Goal: Information Seeking & Learning: Learn about a topic

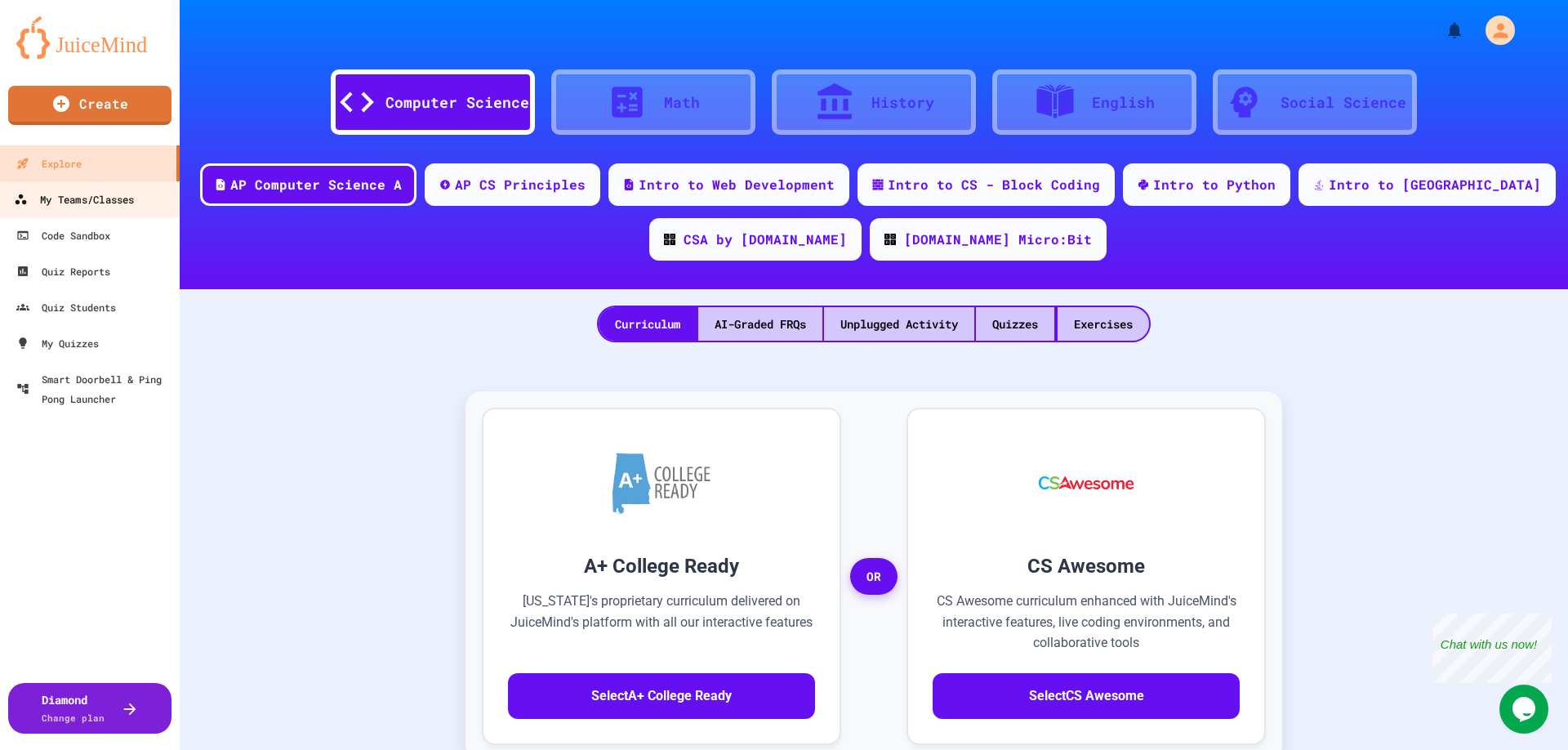
click at [60, 208] on div "My Teams/Classes" at bounding box center [74, 199] width 121 height 20
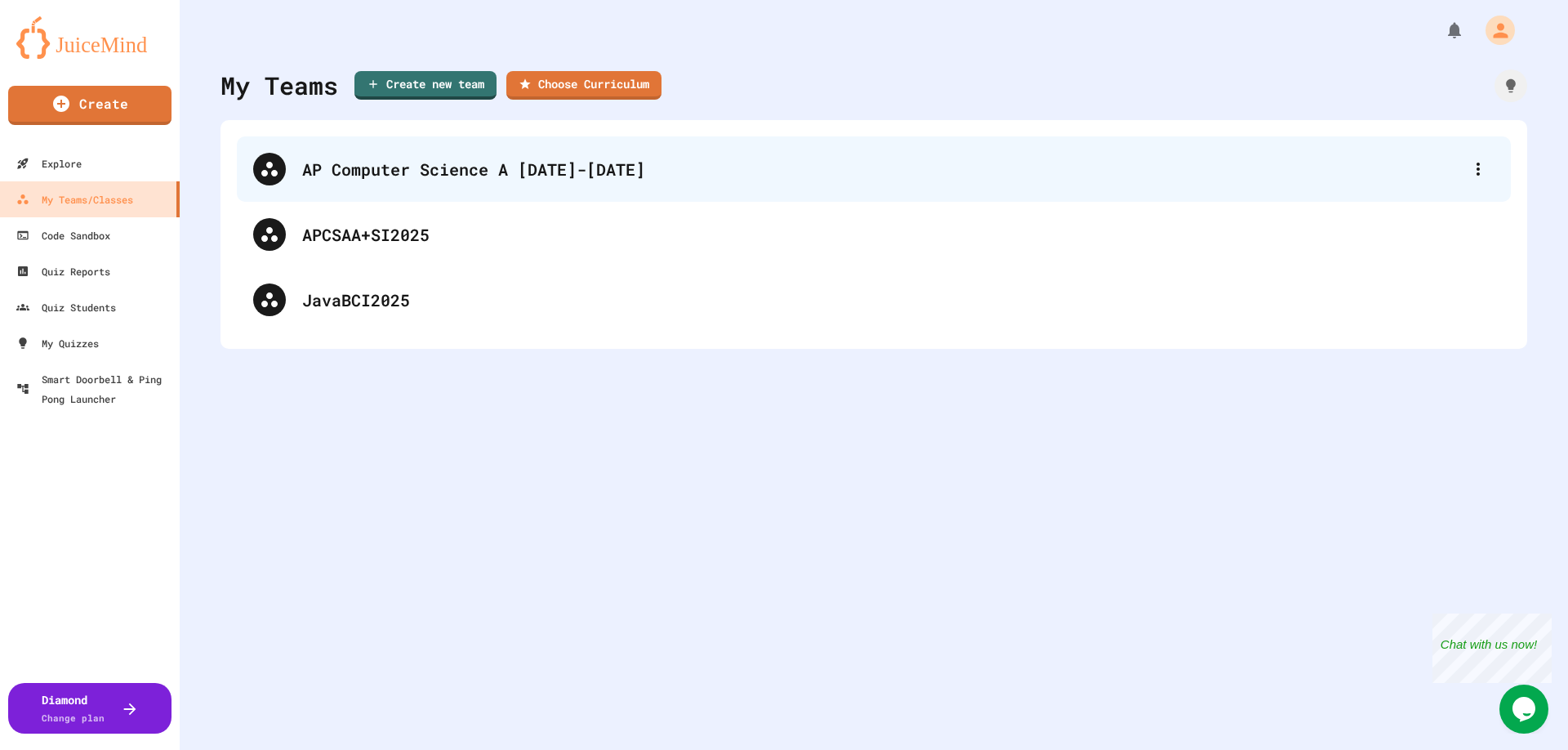
click at [305, 176] on div "AP Computer Science A [DATE]-[DATE]" at bounding box center [882, 168] width 1160 height 25
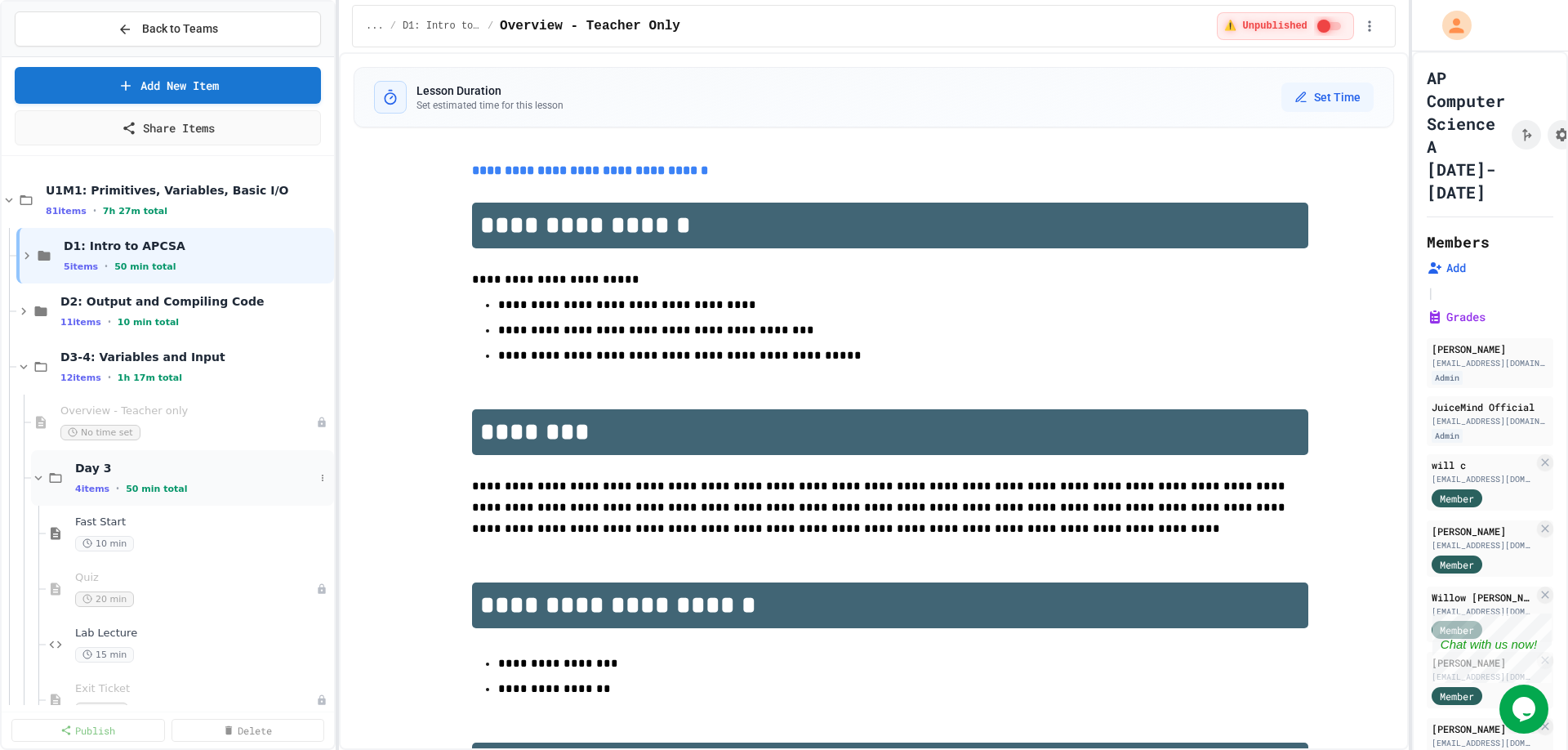
click at [36, 471] on icon at bounding box center [38, 477] width 15 height 15
click at [39, 530] on icon at bounding box center [38, 533] width 15 height 15
click at [24, 584] on icon at bounding box center [23, 589] width 15 height 15
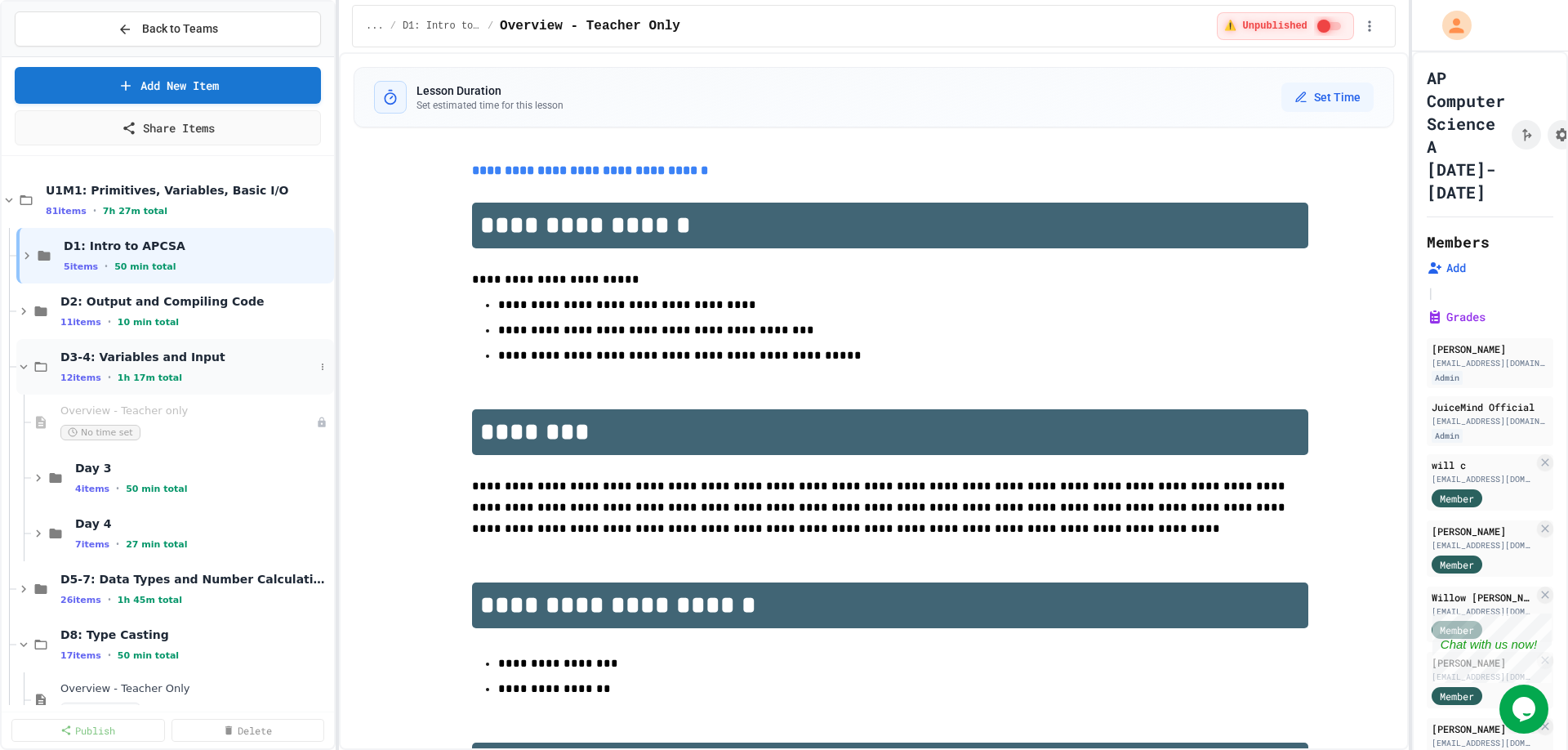
click at [22, 364] on icon at bounding box center [23, 367] width 15 height 15
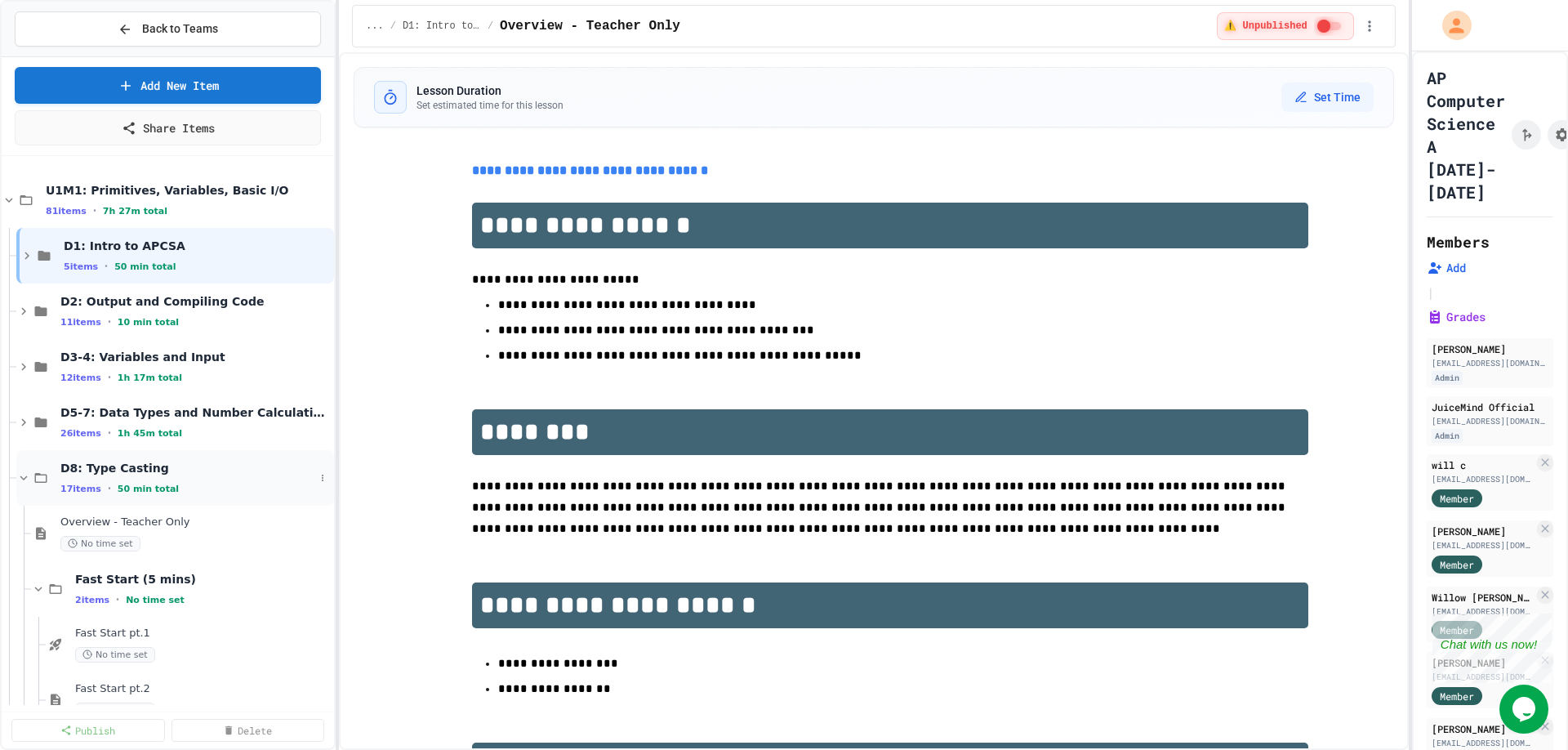
click at [23, 478] on icon at bounding box center [23, 477] width 7 height 5
click at [26, 533] on icon at bounding box center [23, 533] width 7 height 5
click at [9, 203] on icon at bounding box center [9, 200] width 15 height 15
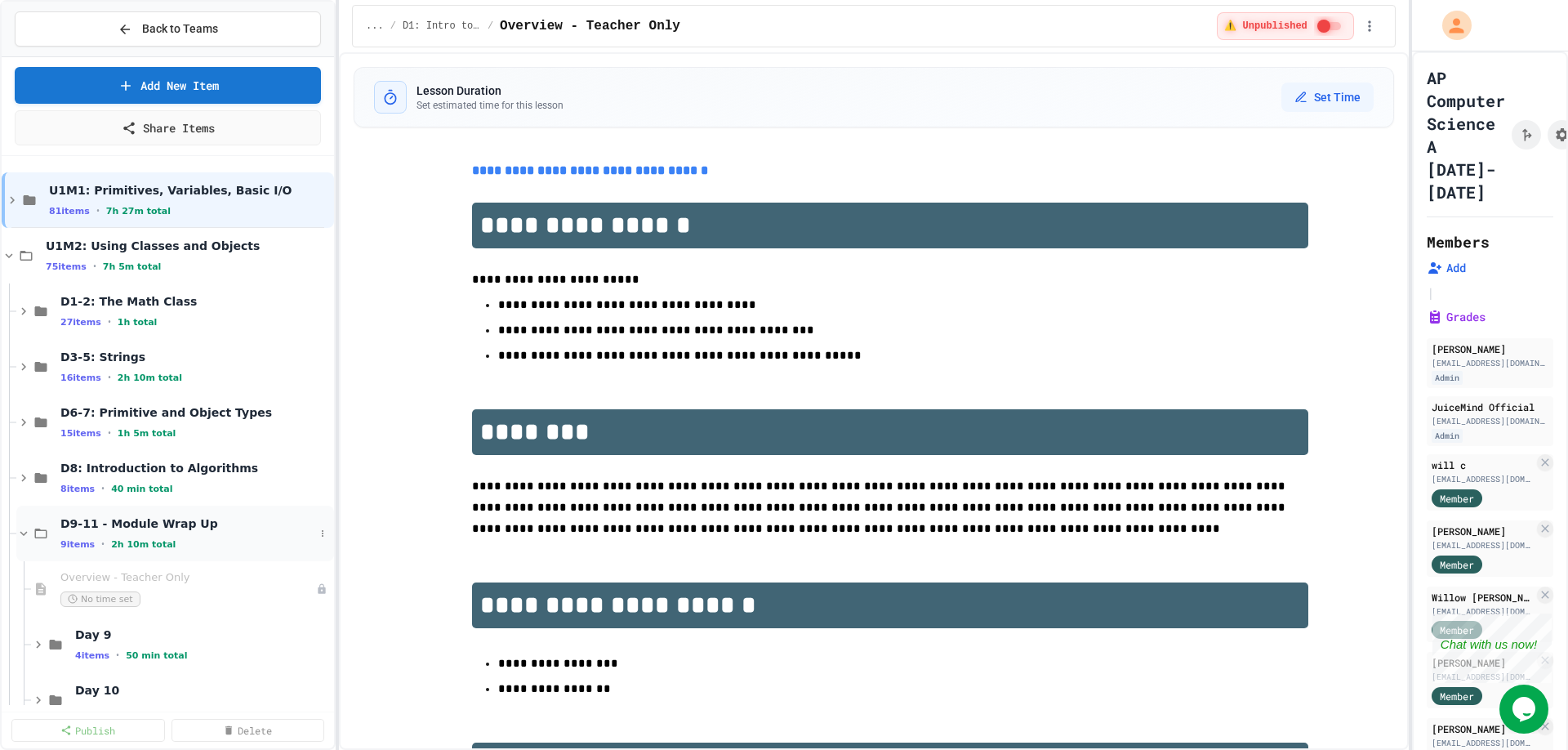
click at [22, 527] on icon at bounding box center [23, 533] width 15 height 15
click at [7, 254] on icon at bounding box center [9, 255] width 7 height 5
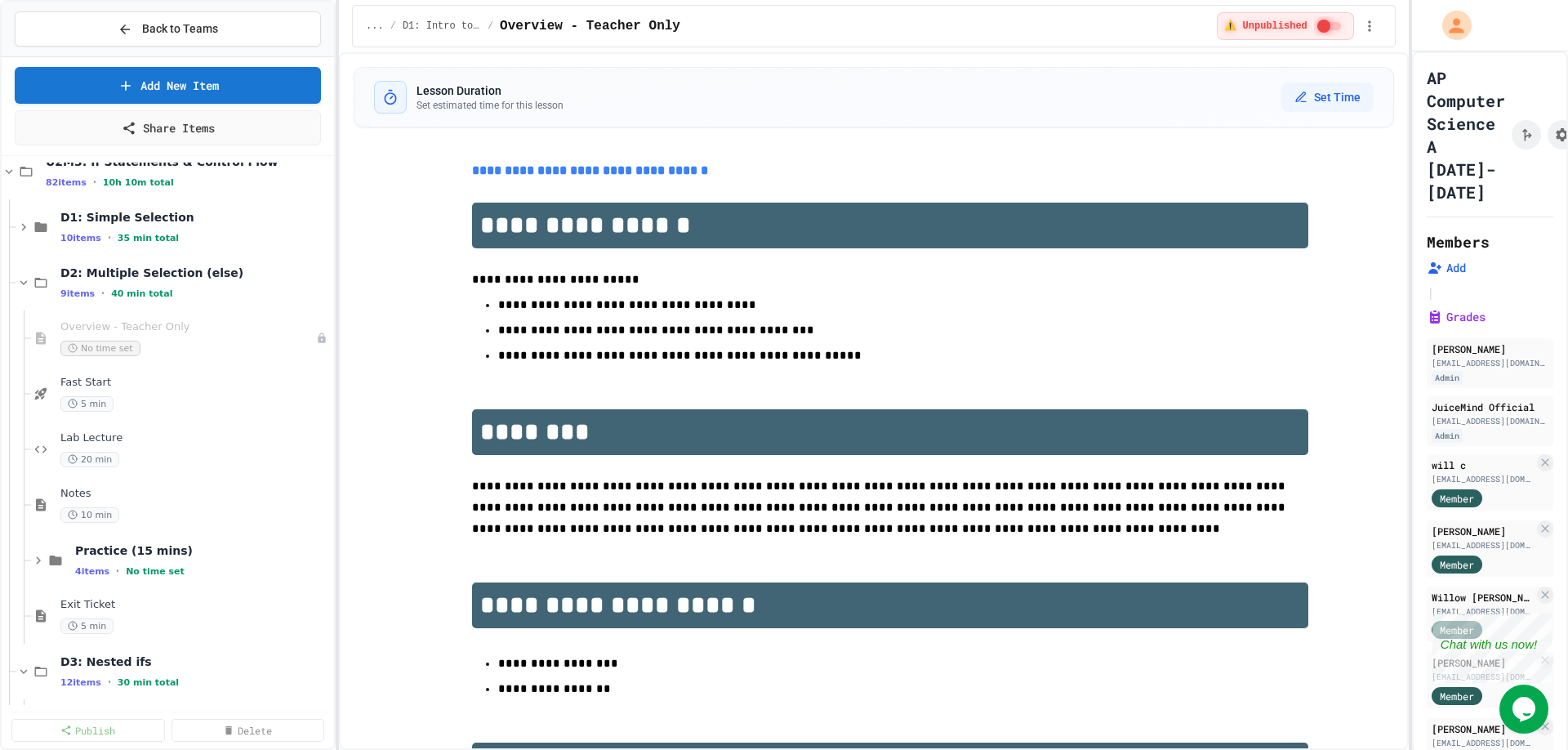
scroll to position [103, 0]
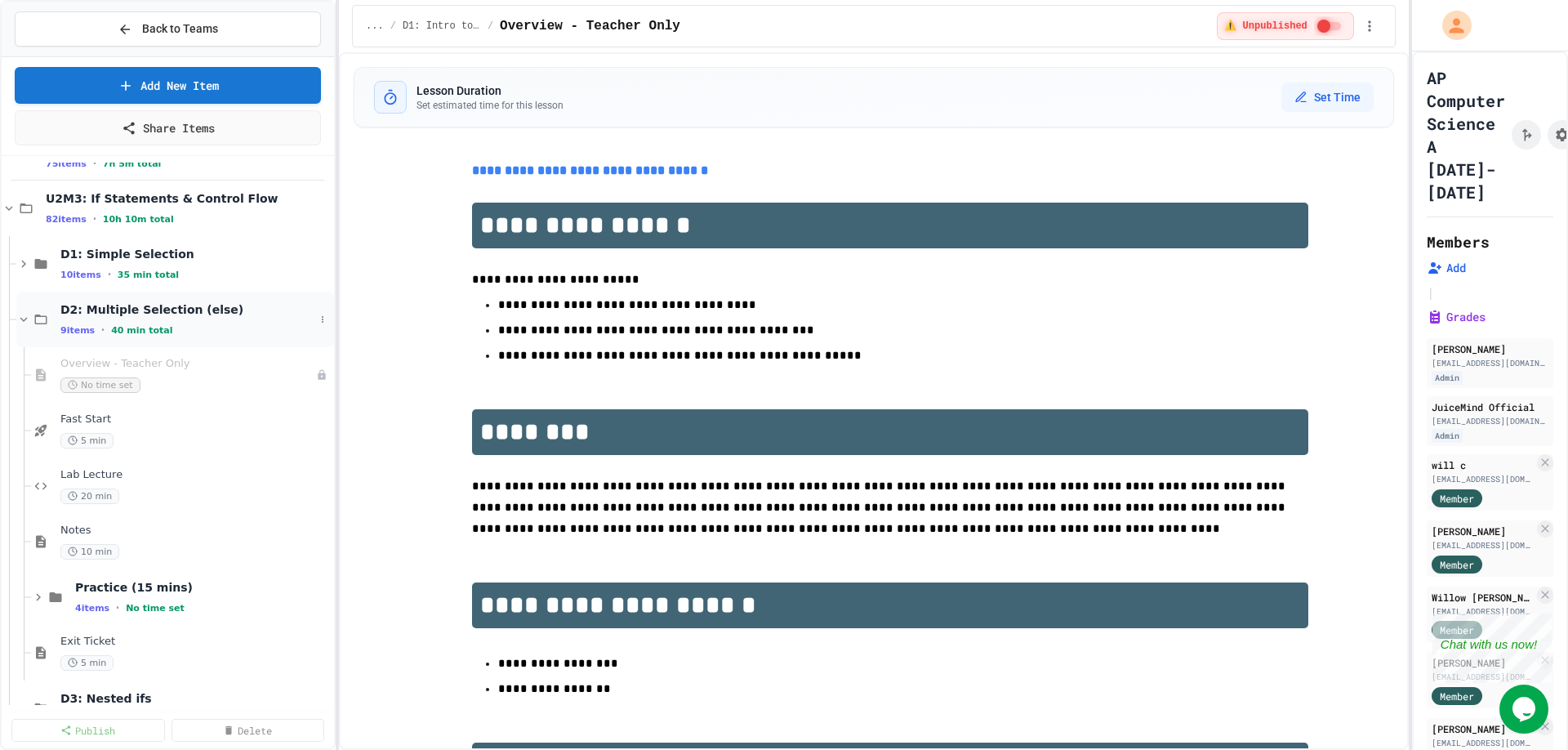
click at [23, 317] on icon at bounding box center [23, 319] width 15 height 15
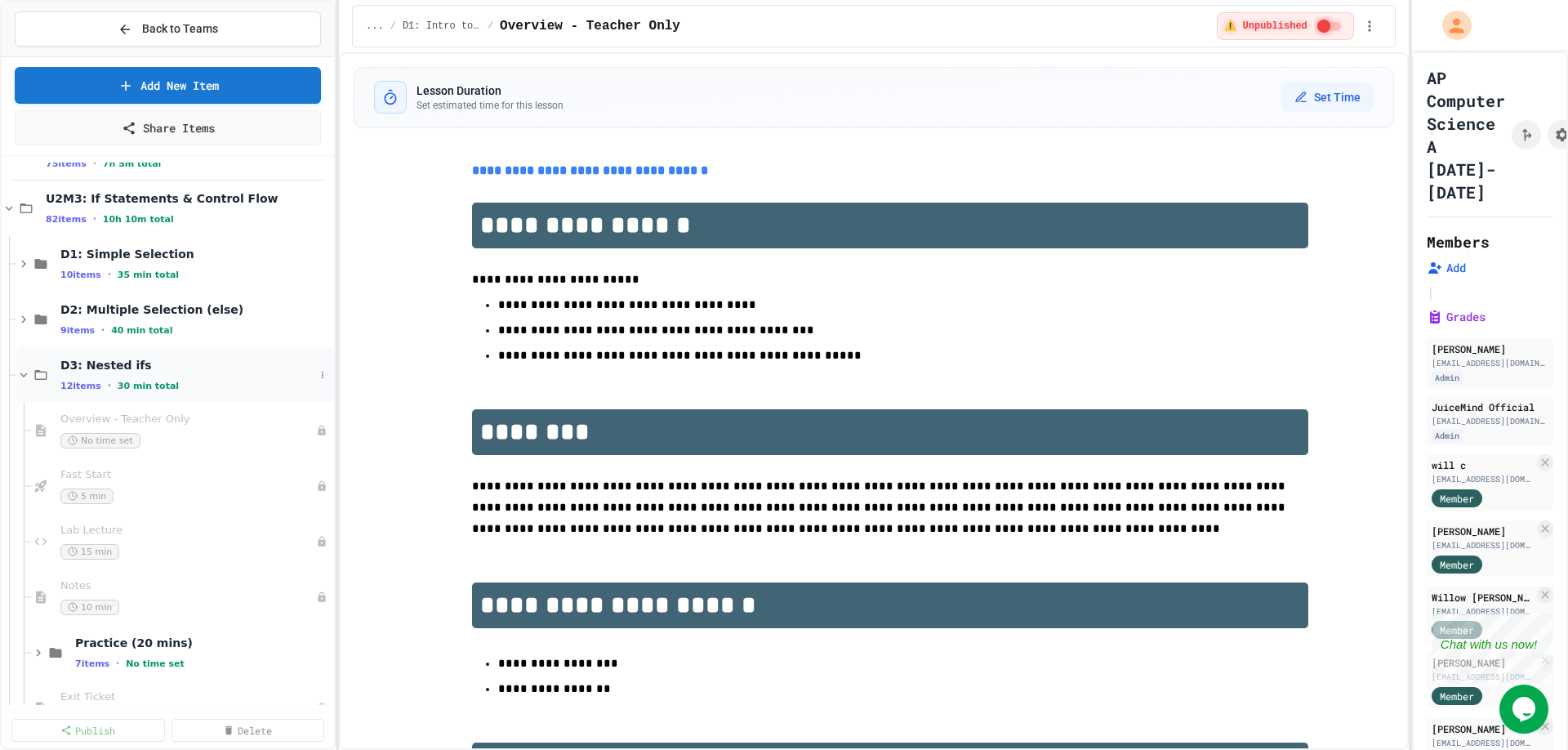
click at [24, 375] on icon at bounding box center [23, 375] width 15 height 15
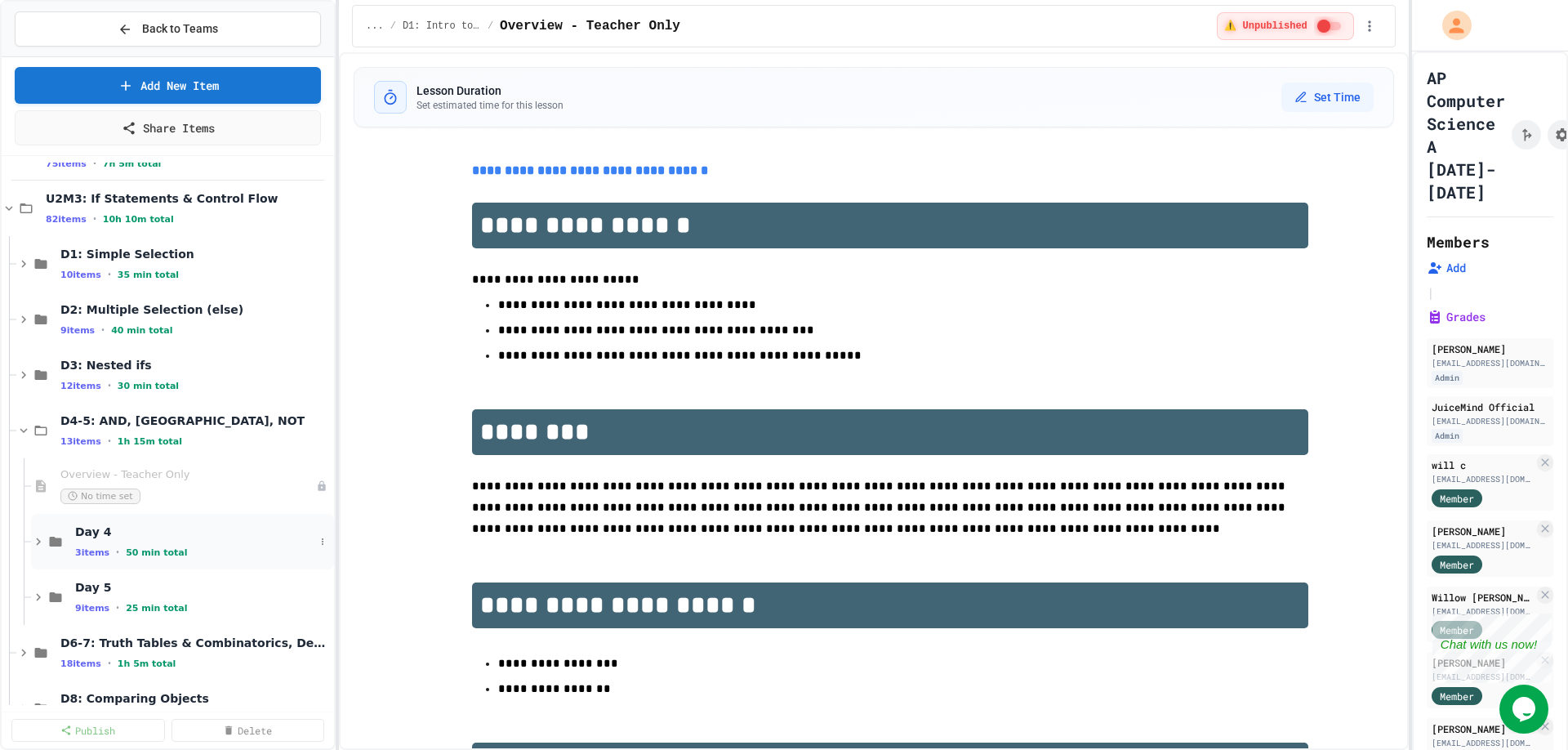
click at [38, 535] on icon at bounding box center [38, 541] width 15 height 15
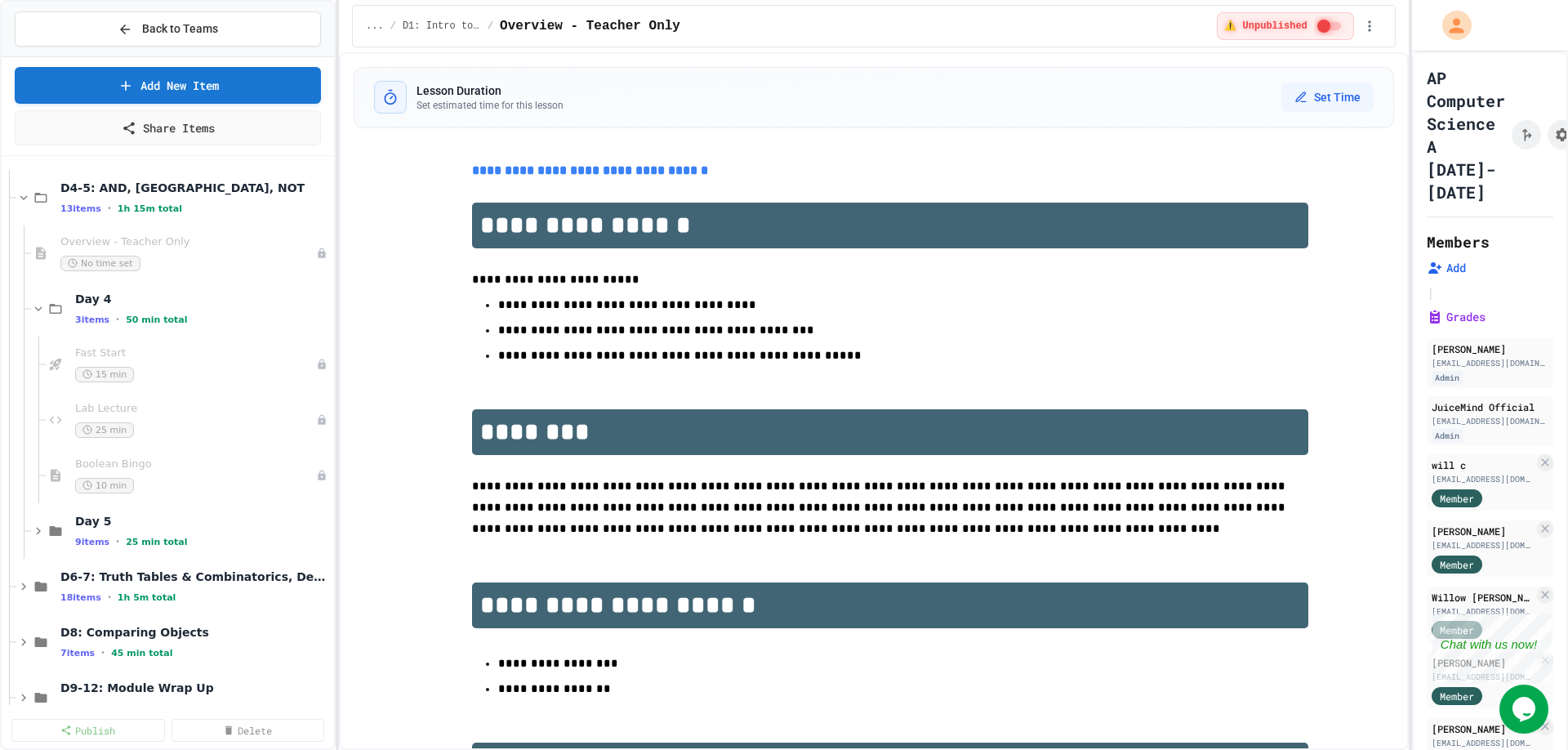
scroll to position [411, 0]
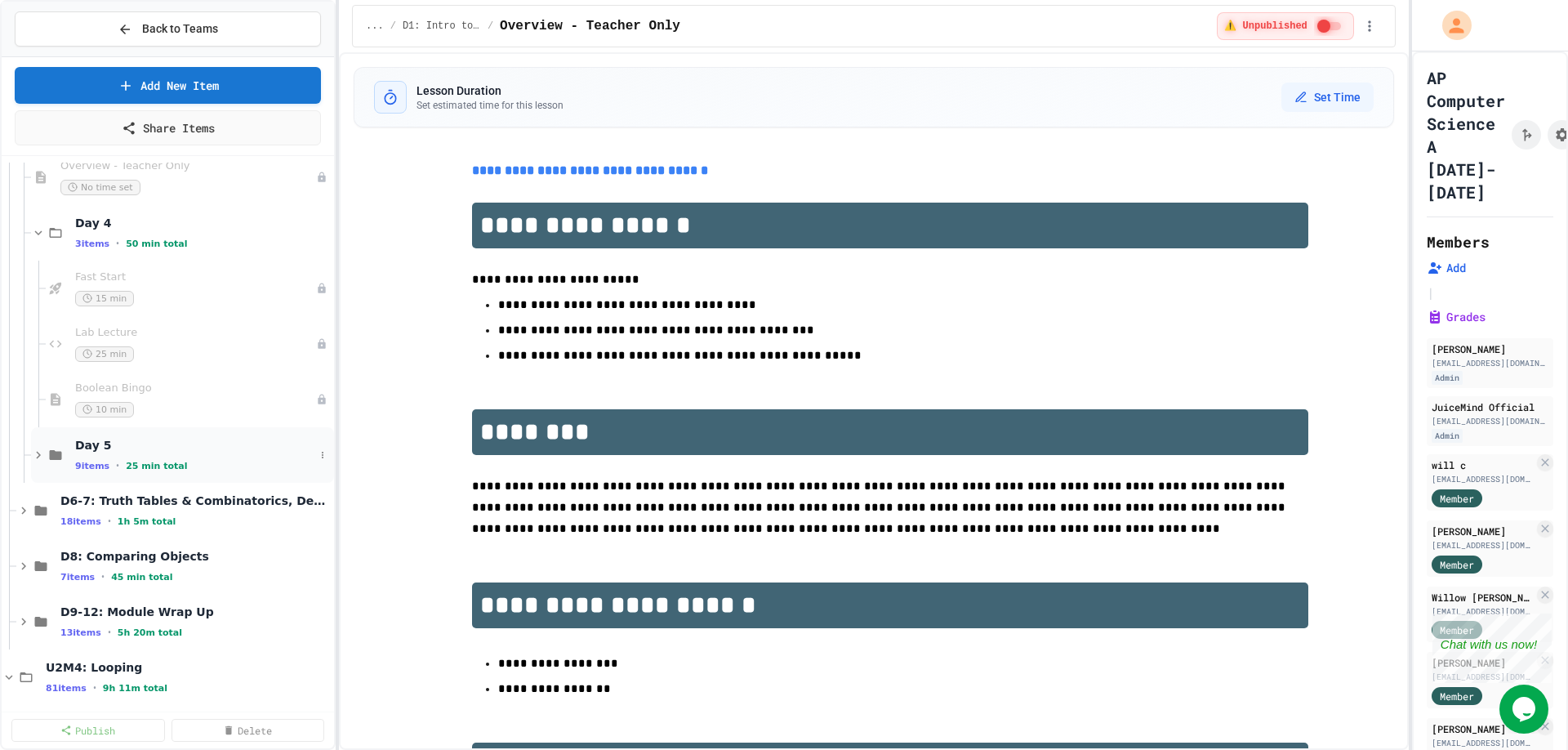
click at [39, 451] on icon at bounding box center [38, 454] width 15 height 15
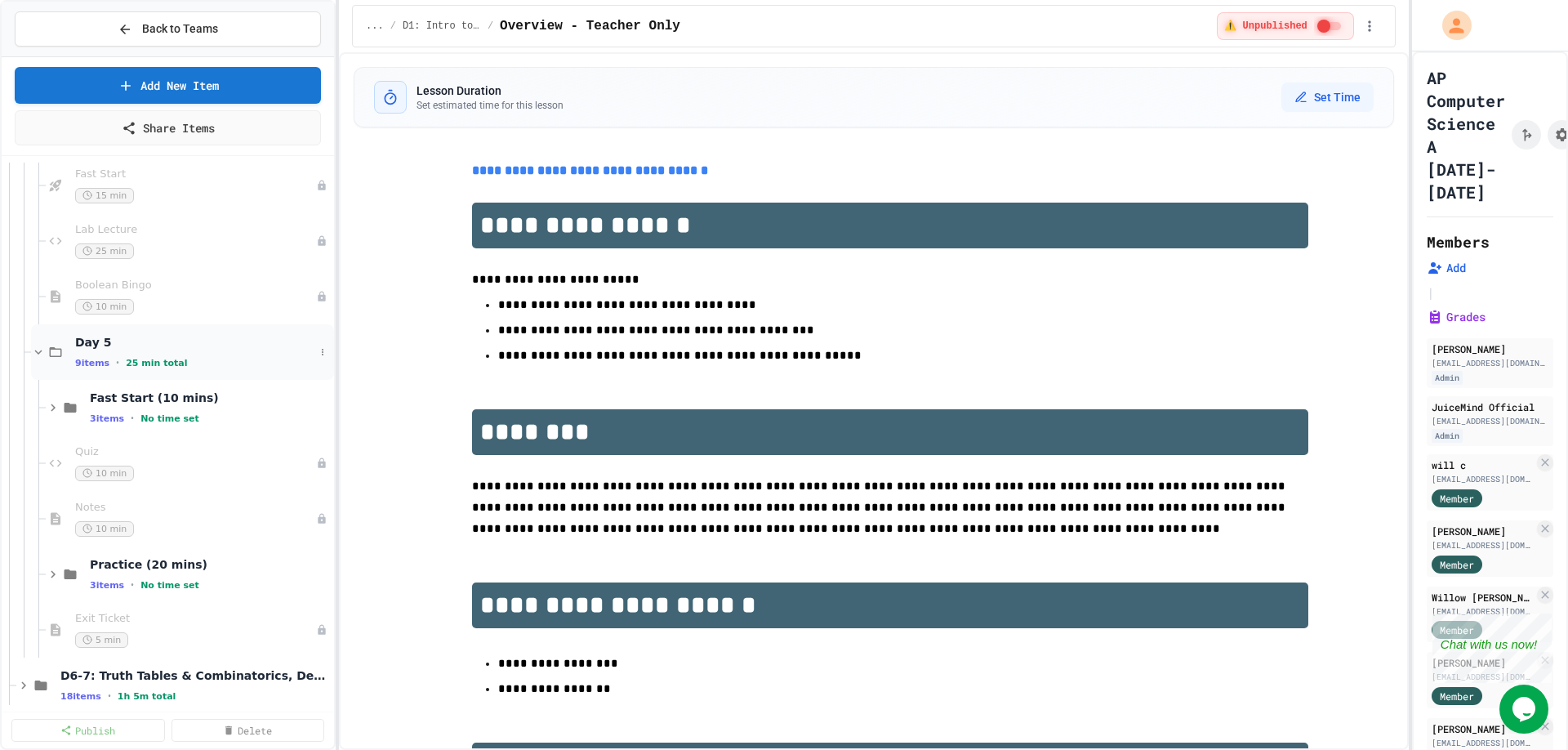
scroll to position [618, 0]
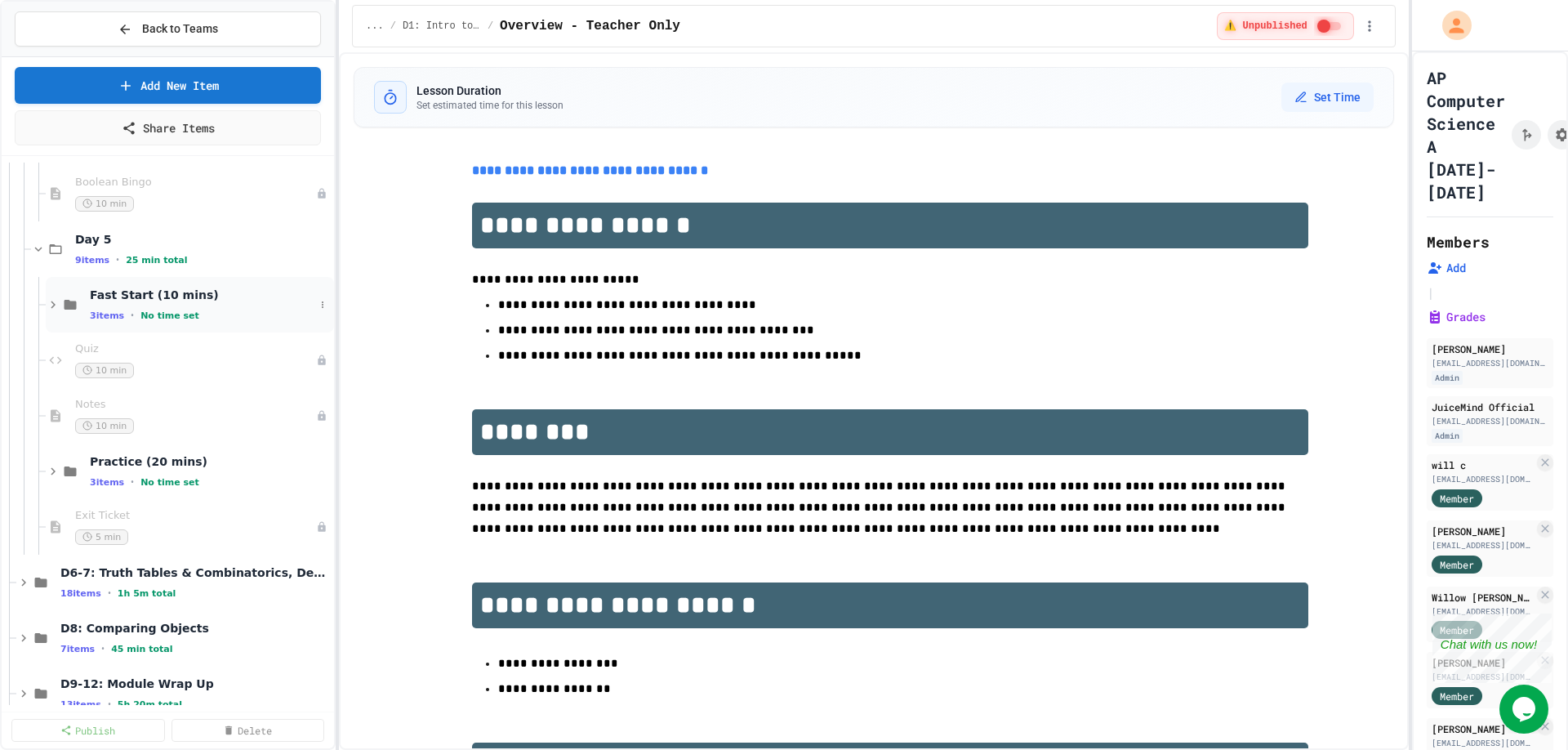
click at [56, 302] on icon at bounding box center [53, 304] width 15 height 15
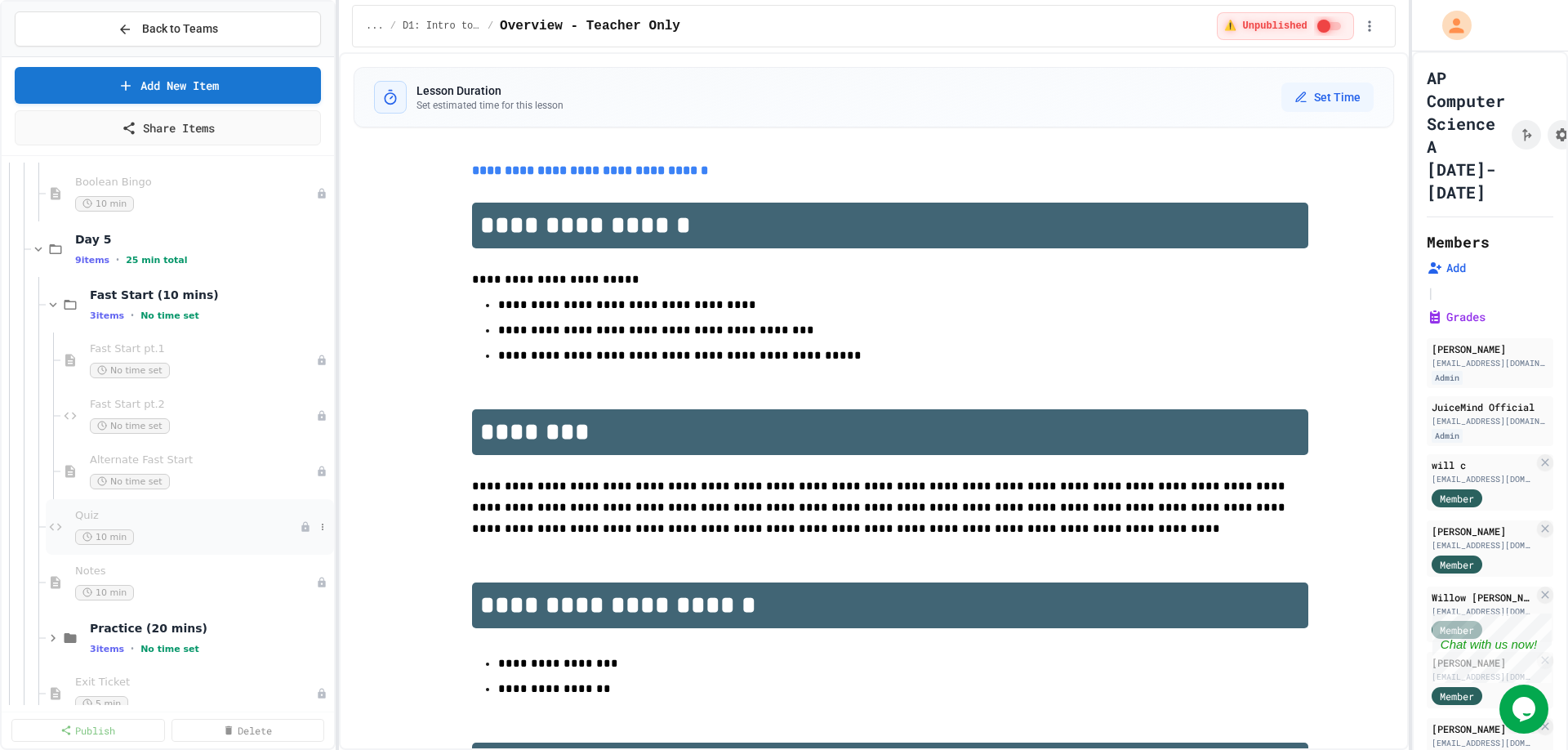
click at [84, 521] on span "Quiz" at bounding box center [186, 516] width 224 height 14
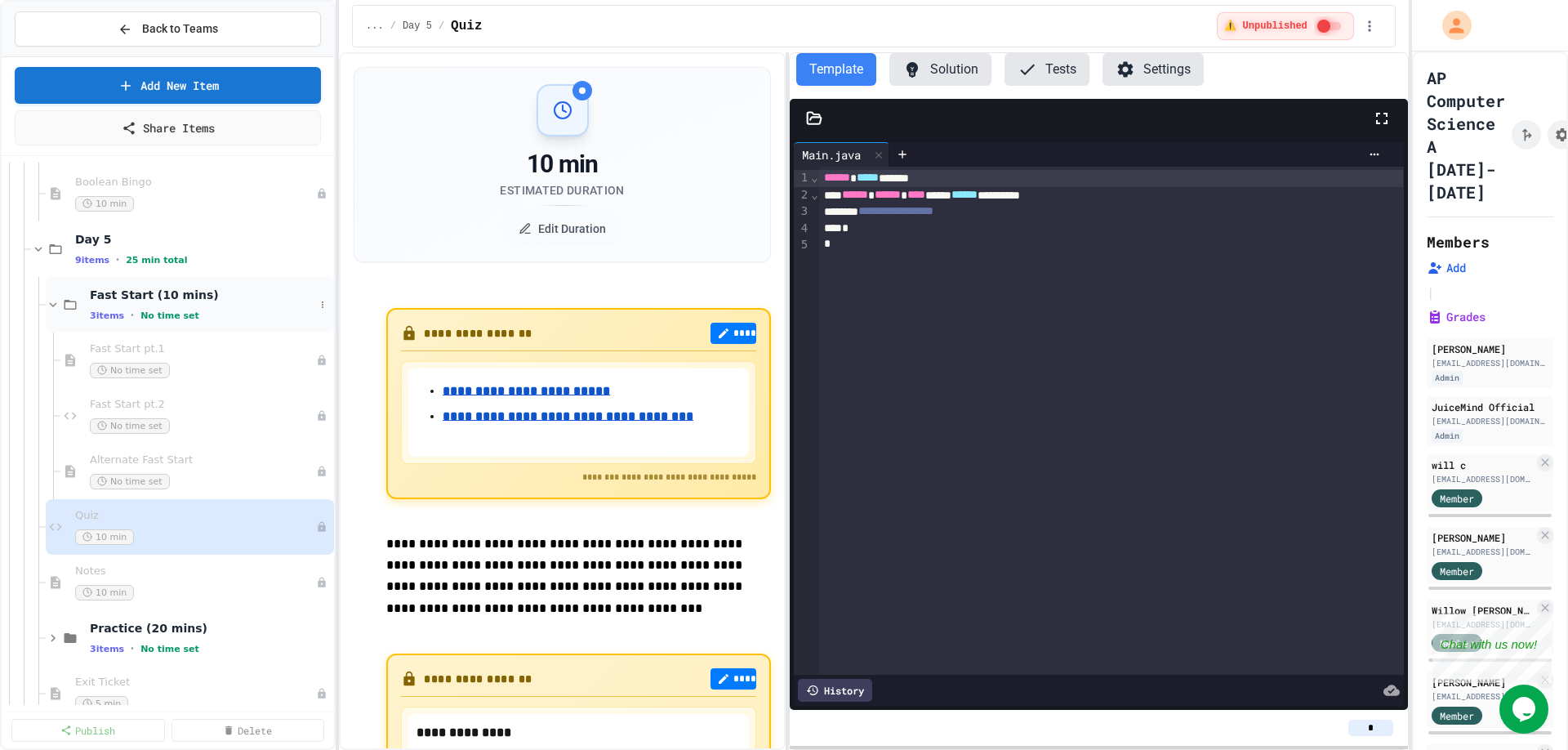
click at [57, 303] on icon at bounding box center [53, 304] width 15 height 15
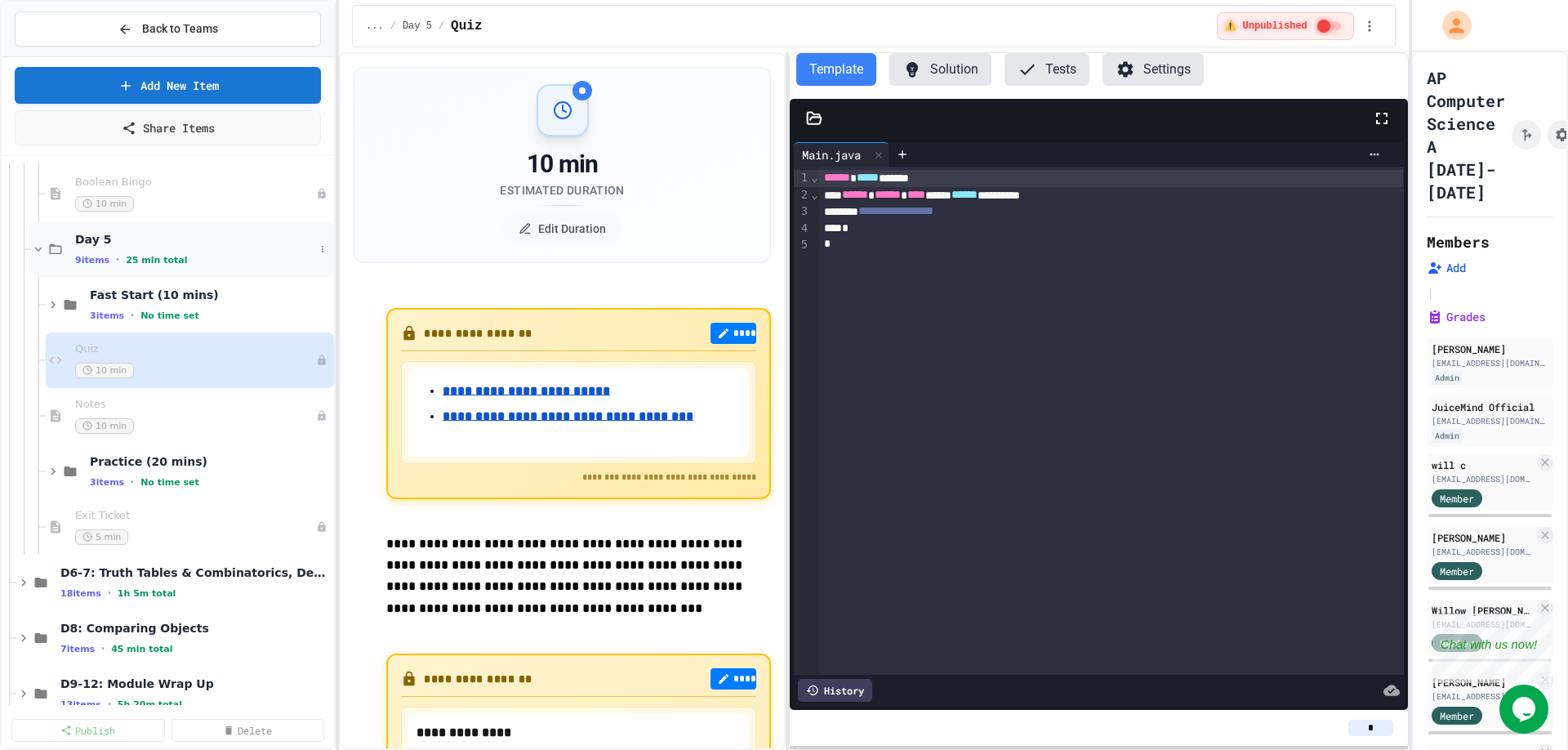
click at [39, 251] on icon at bounding box center [38, 249] width 7 height 5
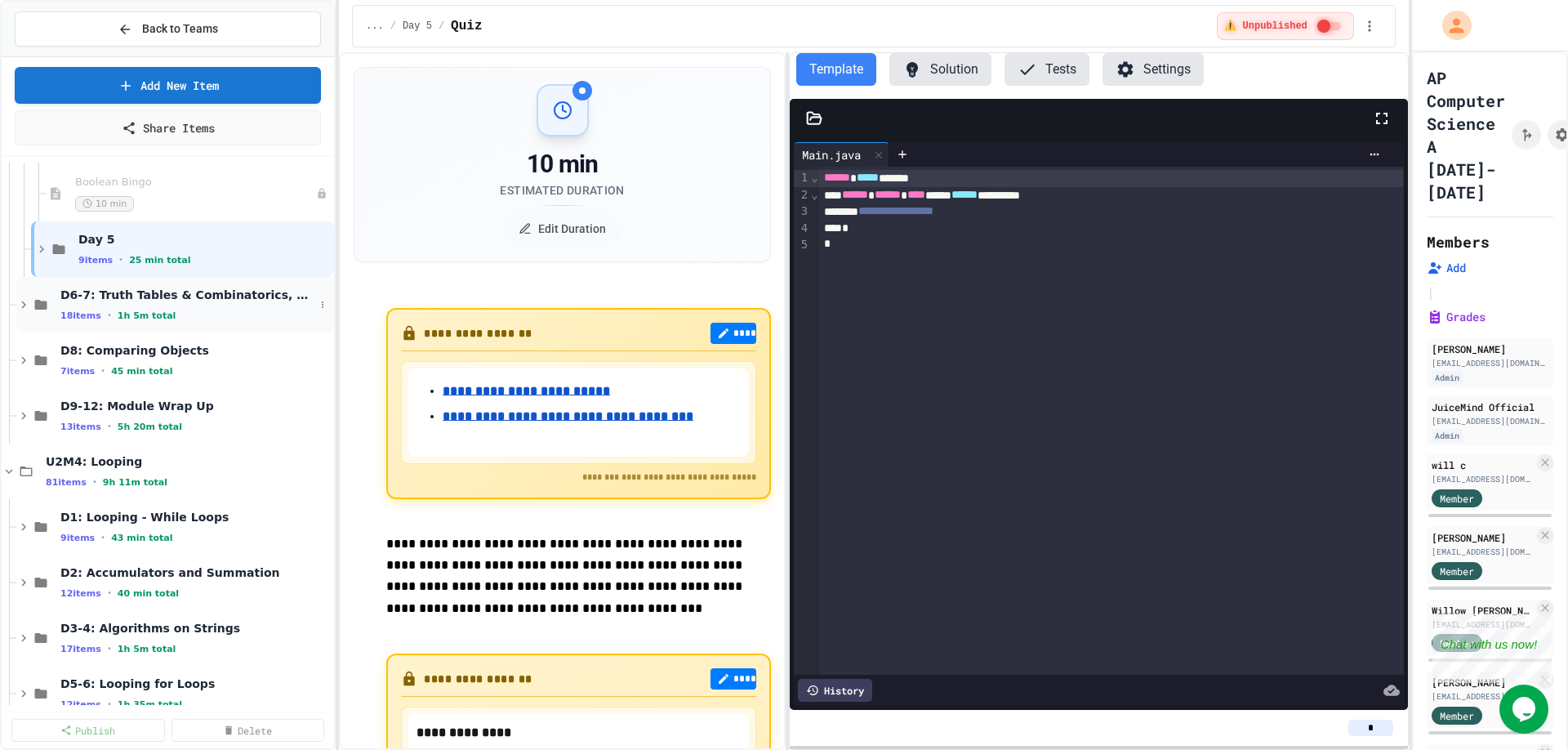
click at [22, 303] on icon at bounding box center [23, 304] width 15 height 15
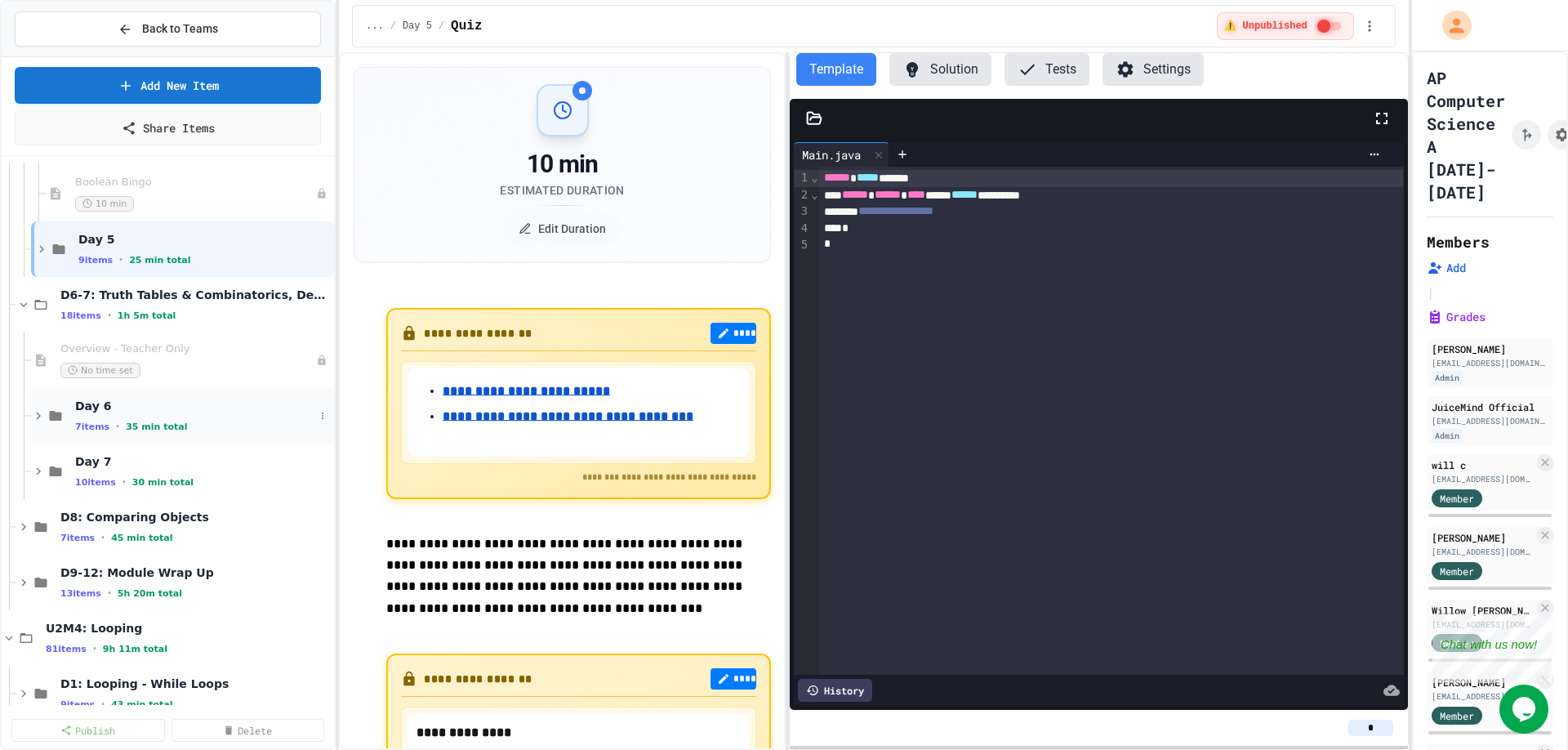
click at [39, 415] on icon at bounding box center [38, 415] width 15 height 15
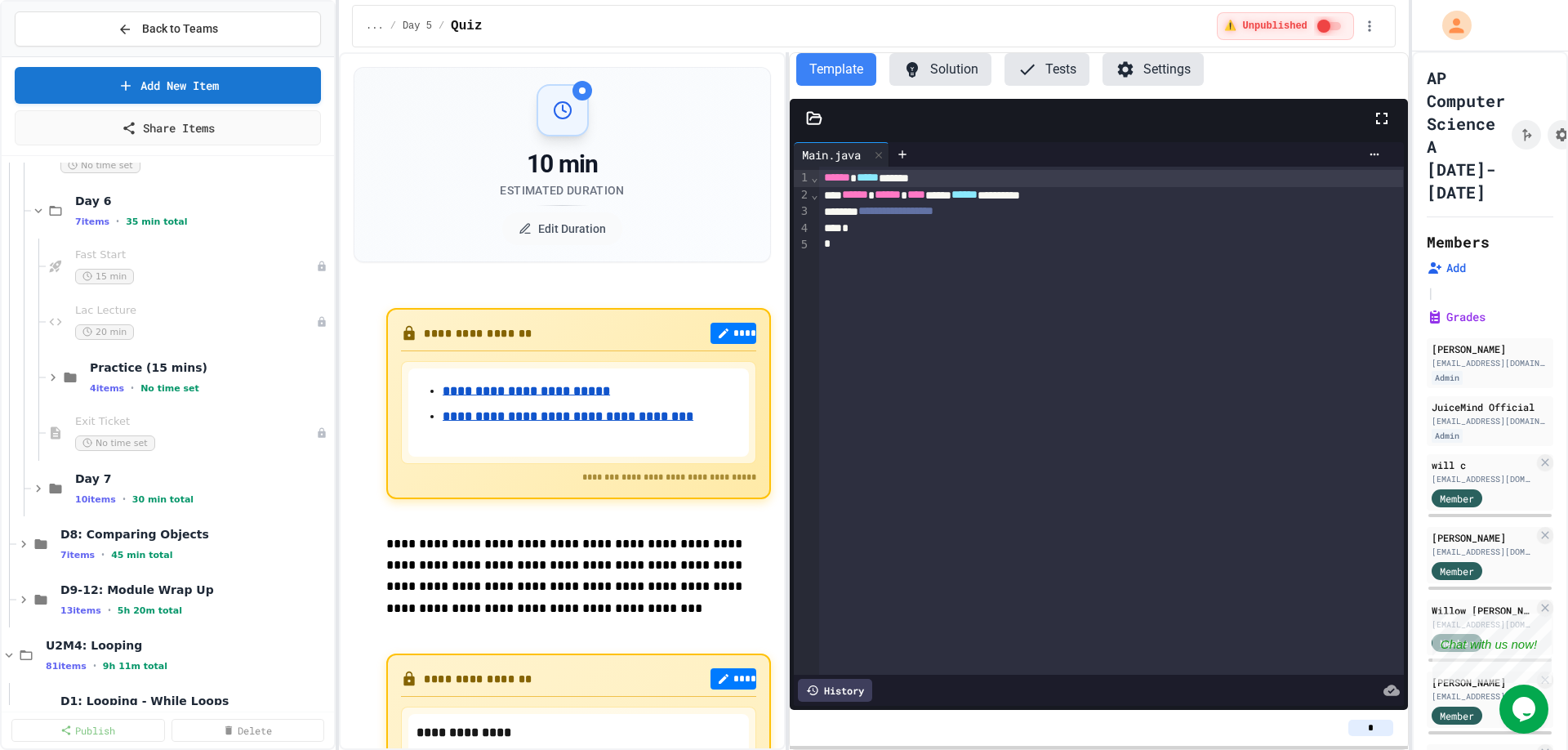
scroll to position [824, 0]
click at [36, 489] on icon at bounding box center [38, 487] width 15 height 15
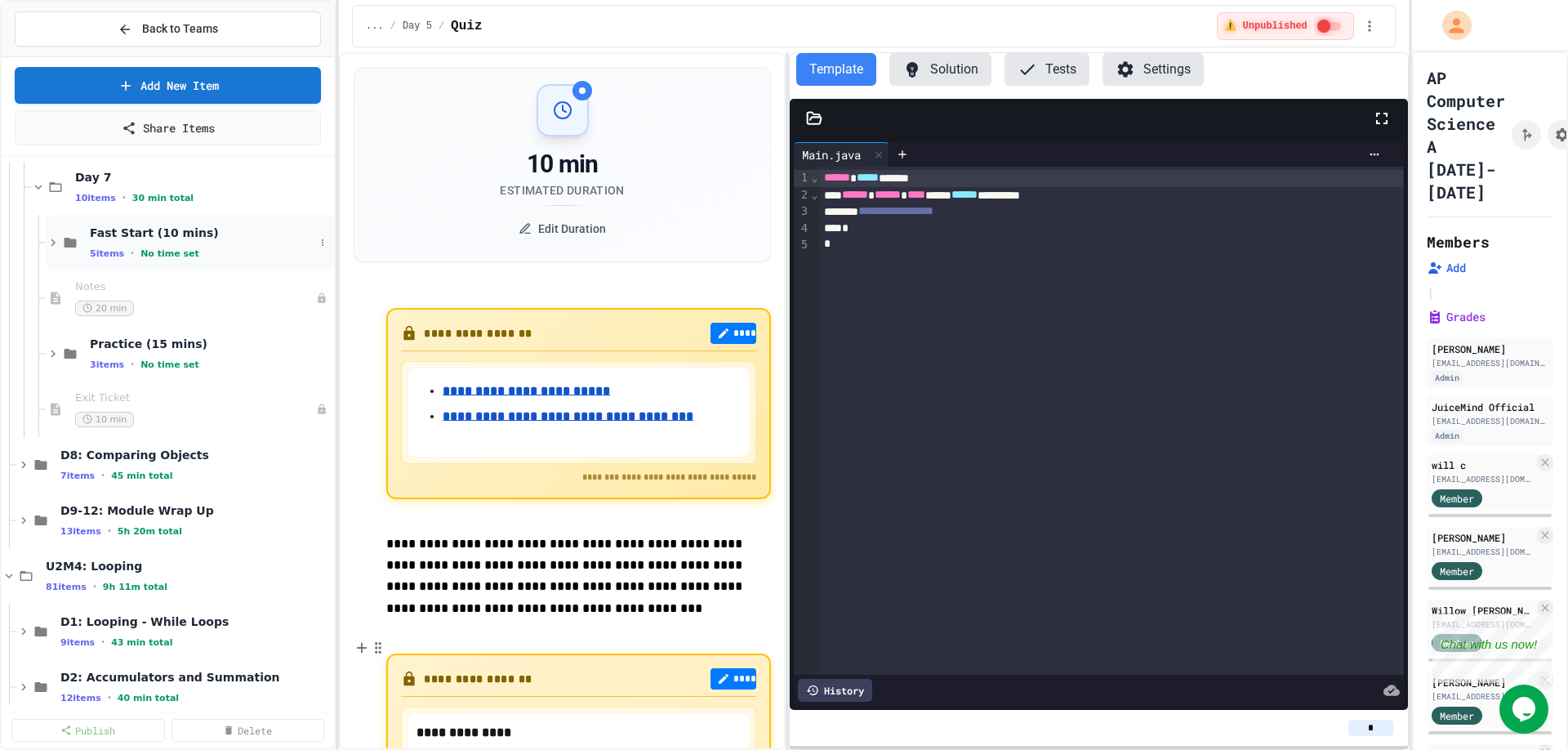
scroll to position [1131, 0]
